Goal: Transaction & Acquisition: Subscribe to service/newsletter

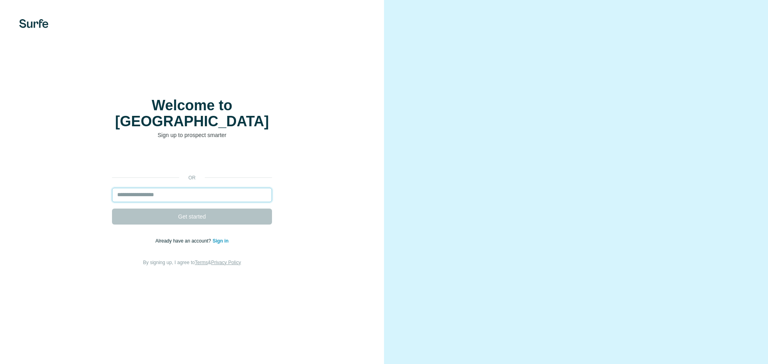
click at [210, 192] on input "email" at bounding box center [192, 195] width 160 height 14
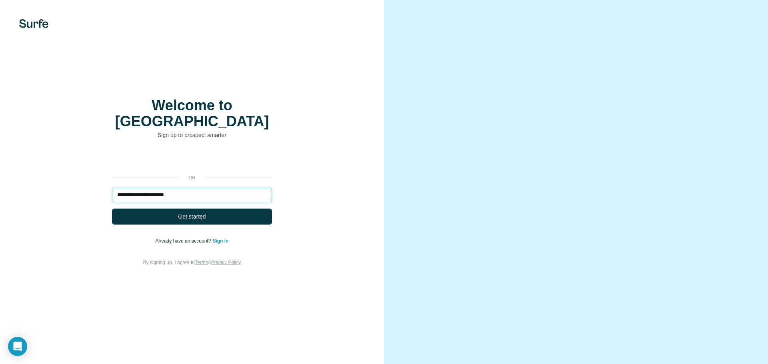
type input "**********"
click at [112, 209] on button "Get started" at bounding box center [192, 217] width 160 height 16
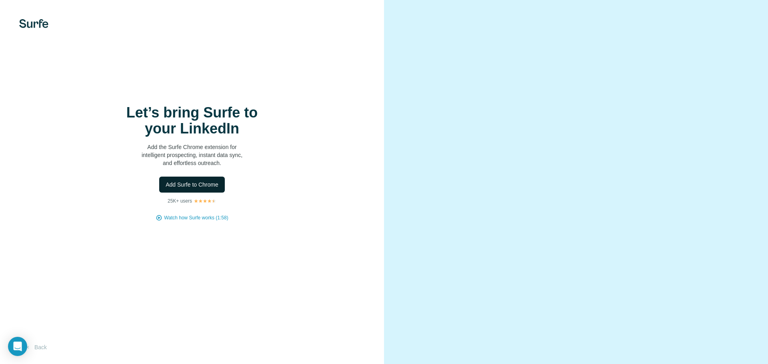
click at [192, 184] on span "Add Surfe to Chrome" at bounding box center [192, 185] width 53 height 8
